Goal: Task Accomplishment & Management: Complete application form

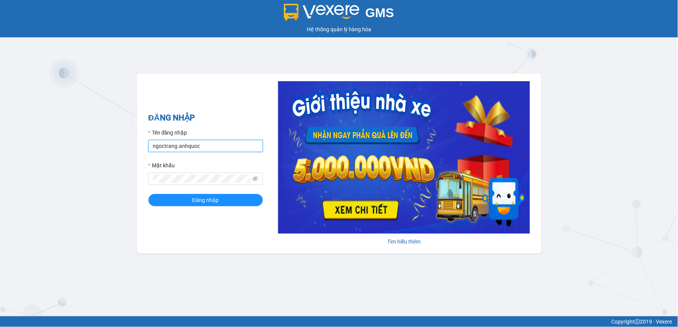
click at [195, 146] on input "ngoctrang.anhquoc" at bounding box center [205, 146] width 114 height 12
type input "ngochai.anhquoc"
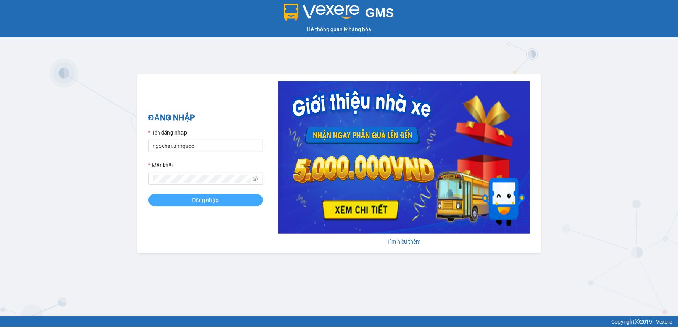
click at [217, 200] on span "Đăng nhập" at bounding box center [205, 200] width 27 height 8
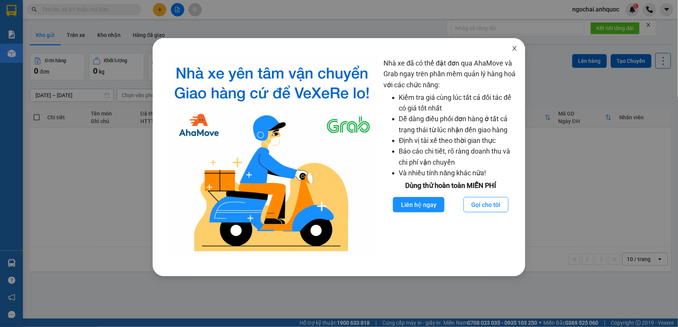
click at [512, 51] on icon "close" at bounding box center [515, 48] width 6 height 6
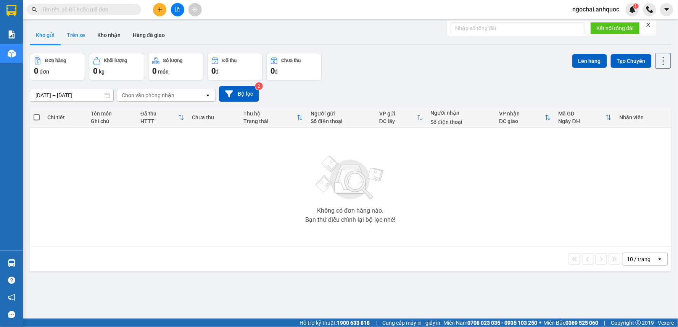
click at [81, 35] on button "Trên xe" at bounding box center [76, 35] width 31 height 18
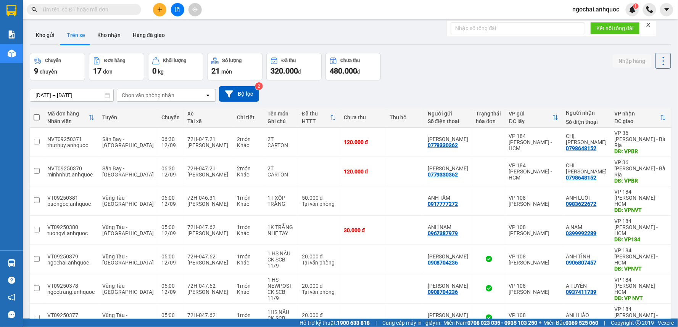
click at [166, 9] on button at bounding box center [159, 9] width 13 height 13
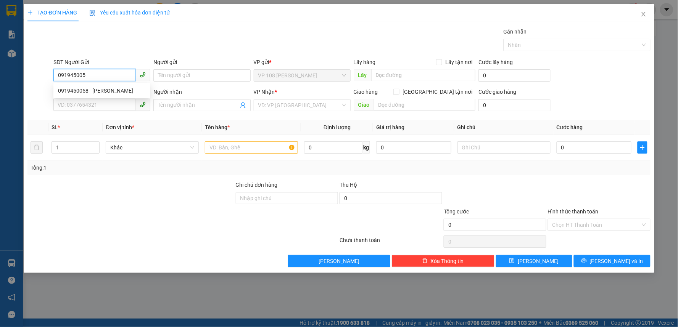
type input "0919450058"
click at [103, 90] on div "0919450058 - [PERSON_NAME]" at bounding box center [102, 91] width 88 height 8
type input "C THẢO"
type input "0913912224"
type input "A TÙNG"
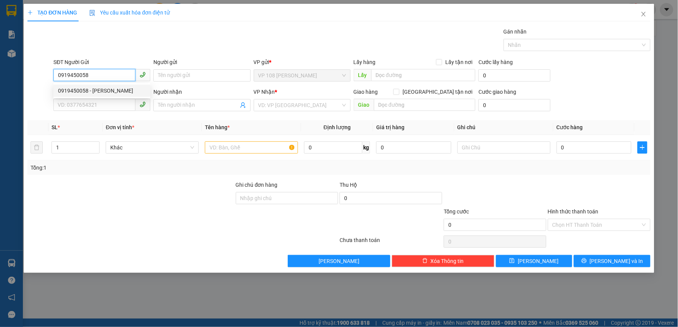
type input "VP 184 NVT"
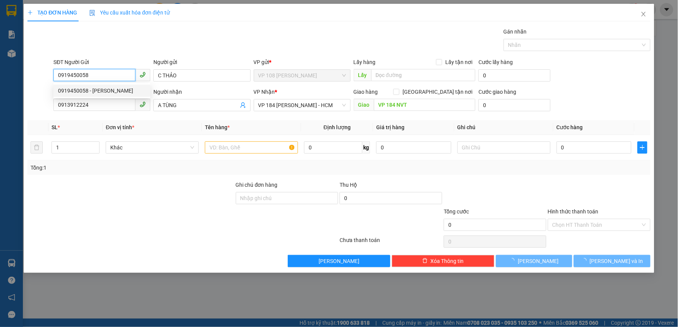
type input "20.000"
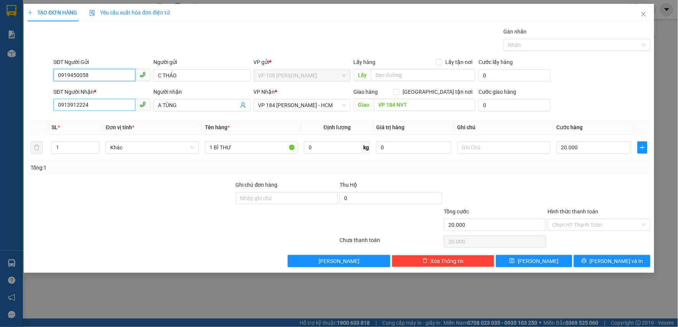
type input "0919450058"
click at [94, 104] on input "0913912224" at bounding box center [94, 105] width 82 height 12
type input "0824378689"
drag, startPoint x: 189, startPoint y: 103, endPoint x: 150, endPoint y: 103, distance: 39.3
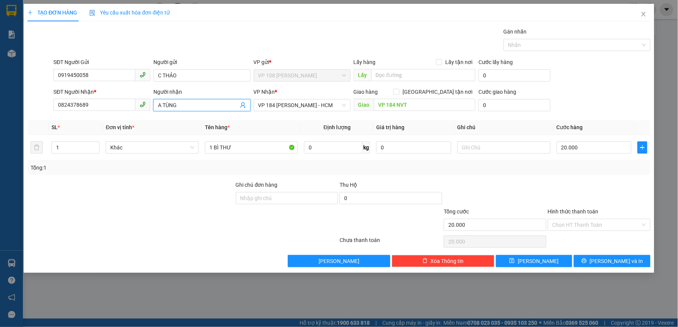
click at [150, 103] on div "SĐT Người Nhận * 0824378689 Người nhận A TÙNG A TÙNG VP Nhận * VP 184 [PERSON_N…" at bounding box center [352, 101] width 600 height 27
click at [283, 102] on span "VP 184 [PERSON_NAME] - HCM" at bounding box center [302, 105] width 88 height 11
type input "ANH THY"
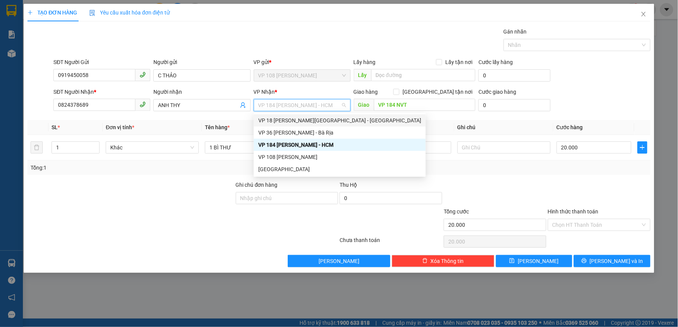
click at [293, 121] on div "VP 18 [PERSON_NAME][GEOGRAPHIC_DATA] - [GEOGRAPHIC_DATA]" at bounding box center [339, 120] width 163 height 8
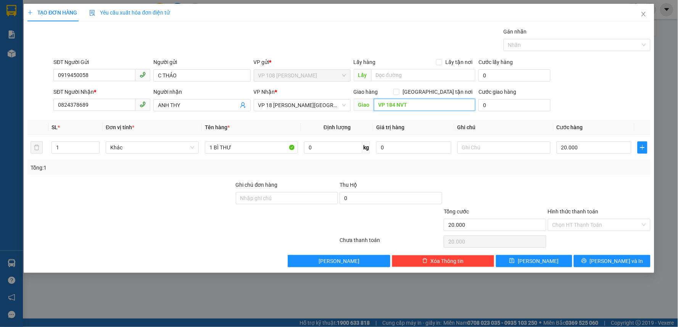
click at [394, 107] on input "VP 184 NVT" at bounding box center [425, 105] width 102 height 12
type input "VP Q1"
click at [581, 227] on input "Hình thức thanh toán" at bounding box center [596, 224] width 88 height 11
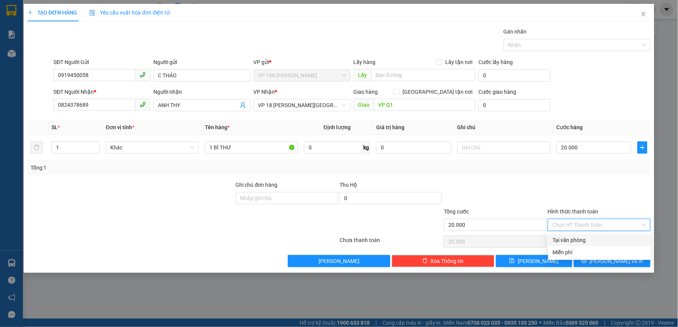
click at [578, 242] on div "Tại văn phòng" at bounding box center [599, 240] width 93 height 8
type input "0"
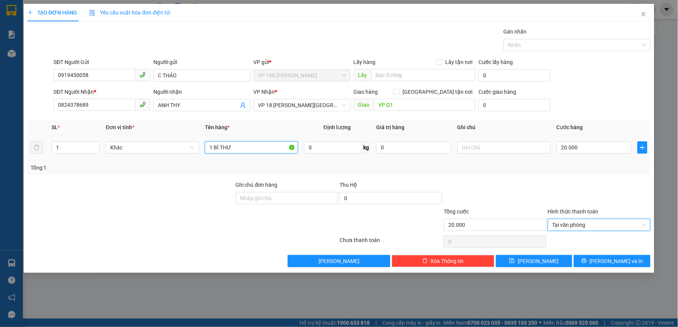
click at [248, 150] on input "1 BÌ THƯ" at bounding box center [251, 148] width 93 height 12
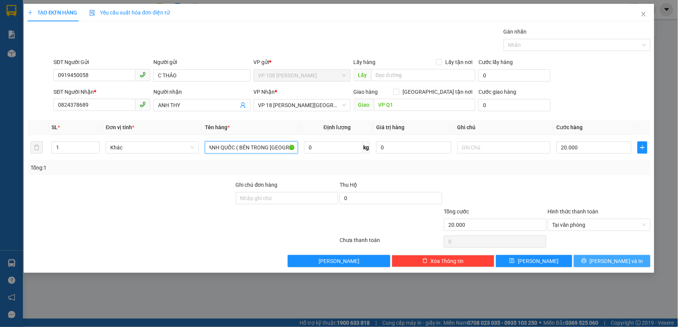
type input "1 BÌ THƯ ANH QUỐC ( BÊN TRONG [GEOGRAPHIC_DATA])"
click at [621, 259] on span "[PERSON_NAME] và In" at bounding box center [616, 261] width 53 height 8
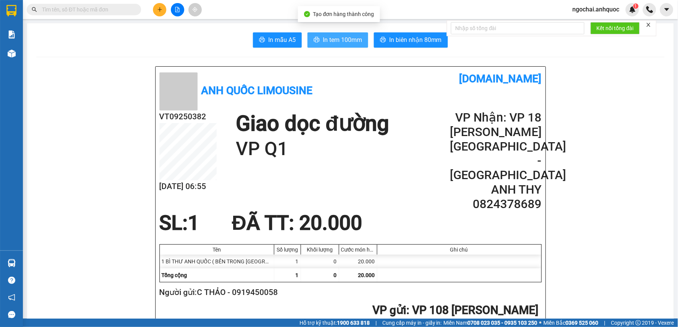
click at [342, 40] on span "In tem 100mm" at bounding box center [342, 40] width 39 height 10
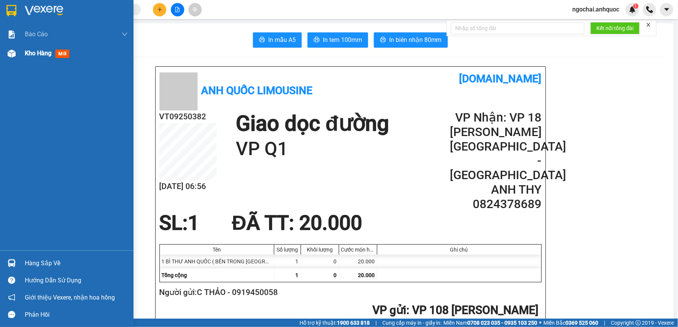
click at [37, 59] on div "Kho hàng mới" at bounding box center [76, 53] width 103 height 19
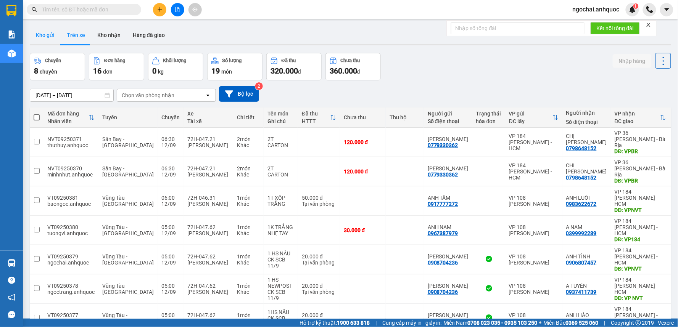
click at [45, 36] on button "Kho gửi" at bounding box center [45, 35] width 31 height 18
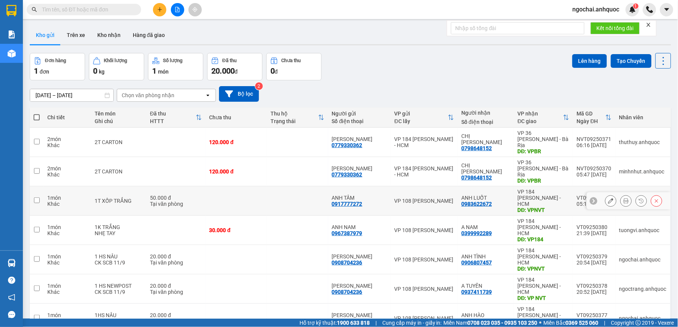
scroll to position [42, 0]
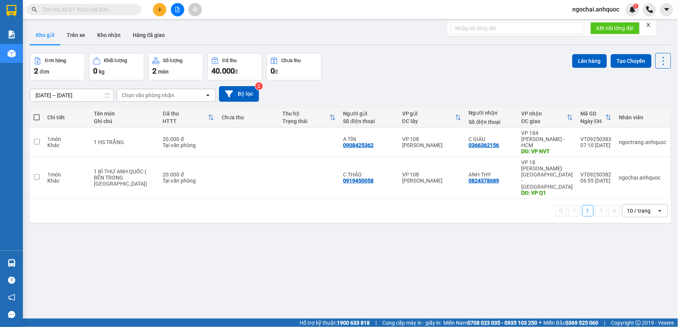
click at [160, 10] on icon "plus" at bounding box center [159, 9] width 5 height 5
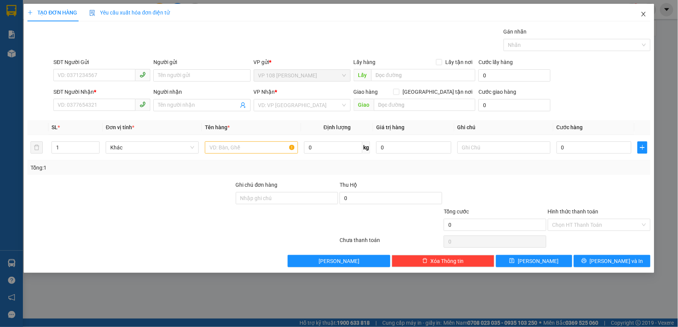
click at [646, 16] on icon "close" at bounding box center [643, 14] width 4 height 5
